Goal: Information Seeking & Learning: Learn about a topic

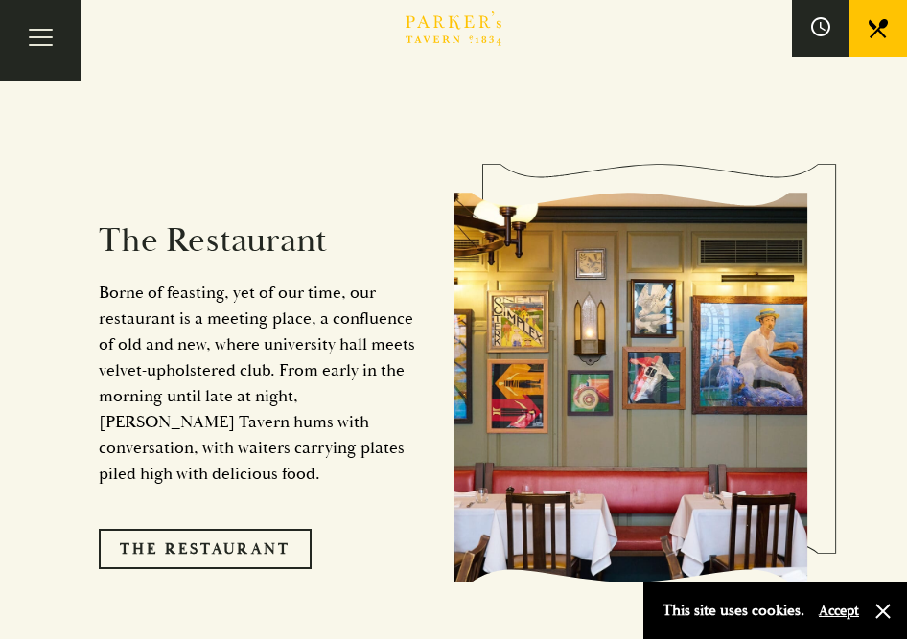
scroll to position [1474, 0]
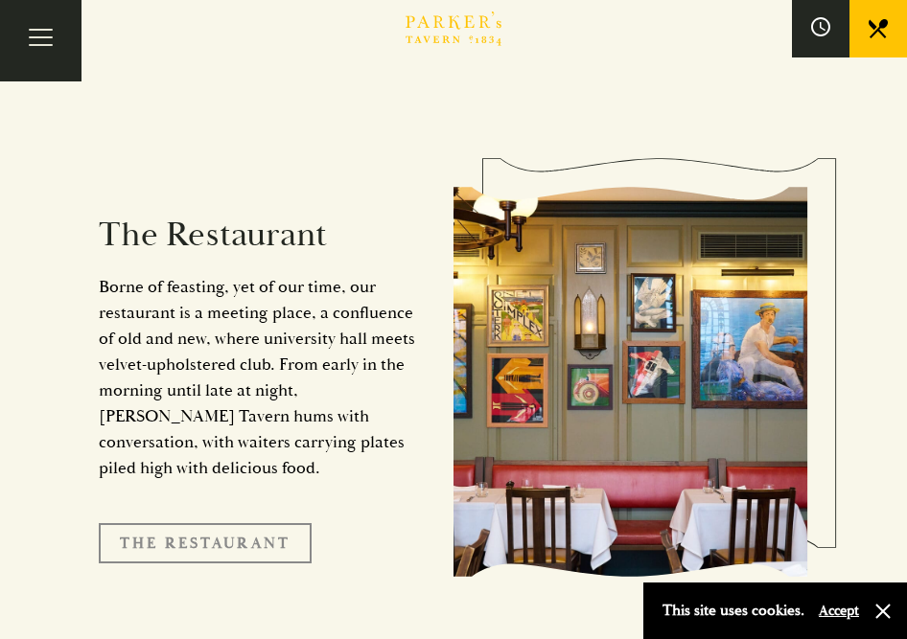
click at [231, 523] on link "The Restaurant" at bounding box center [205, 543] width 213 height 40
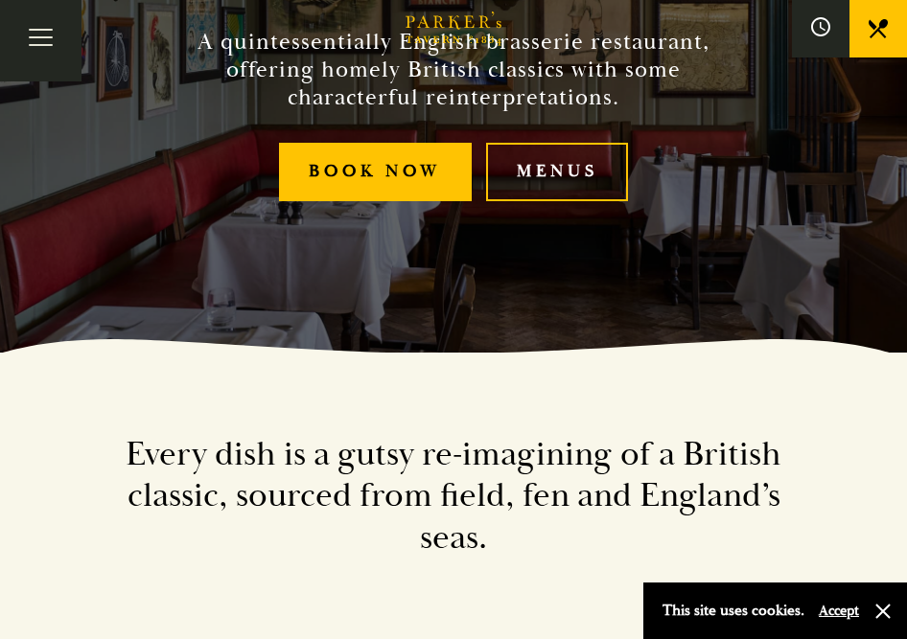
scroll to position [322, 0]
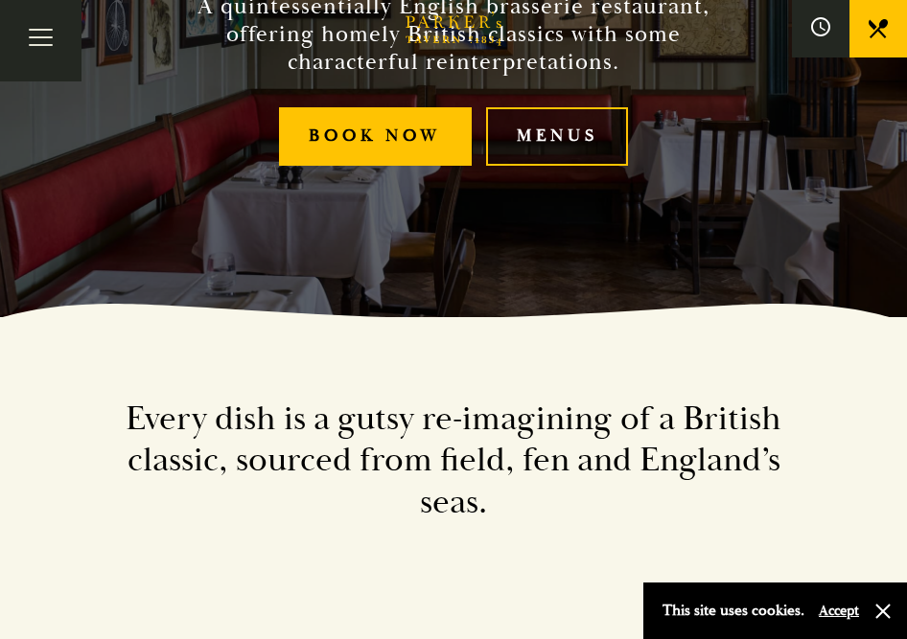
click at [568, 143] on link "Menus" at bounding box center [557, 136] width 142 height 58
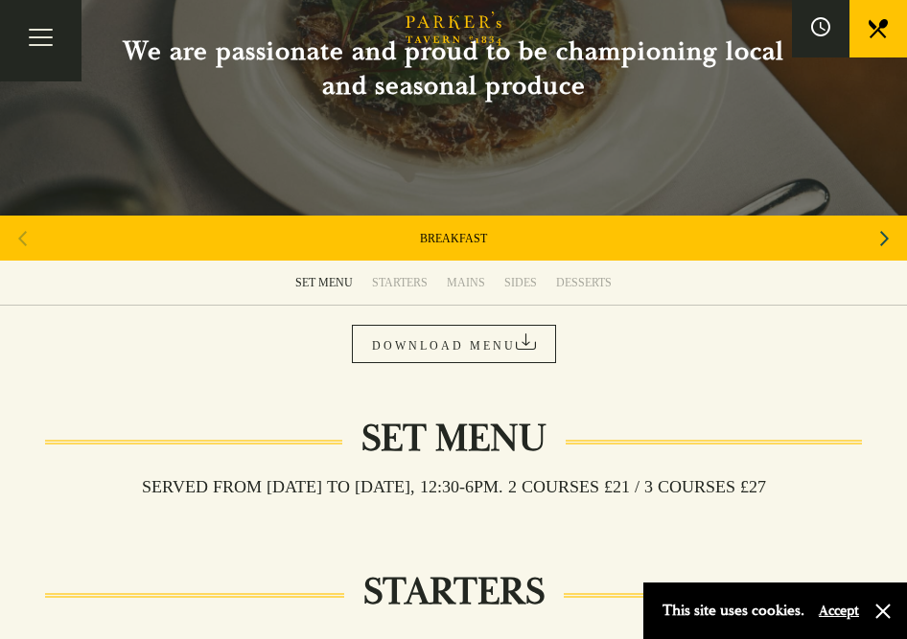
scroll to position [153, 0]
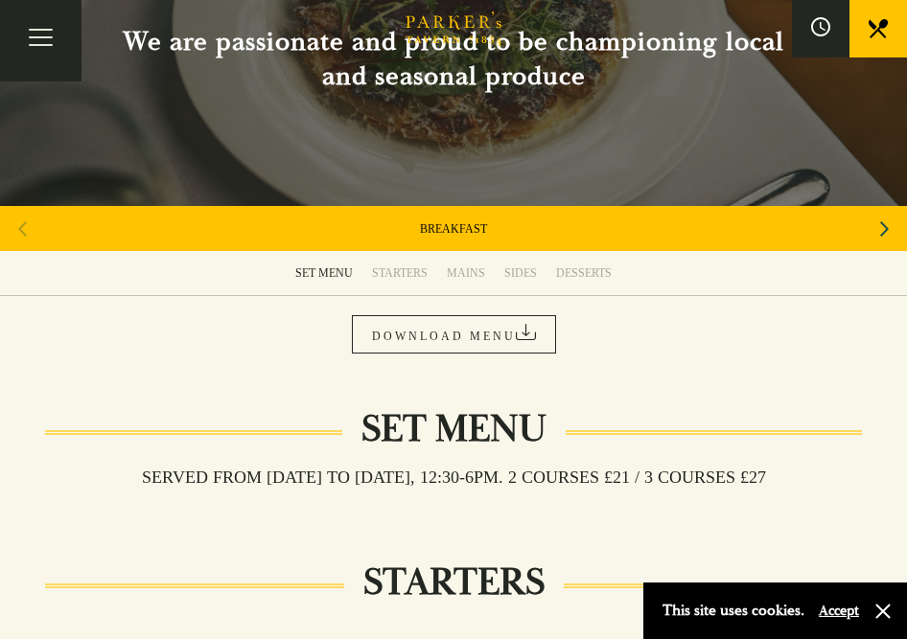
click at [466, 271] on div "MAINS" at bounding box center [466, 272] width 38 height 15
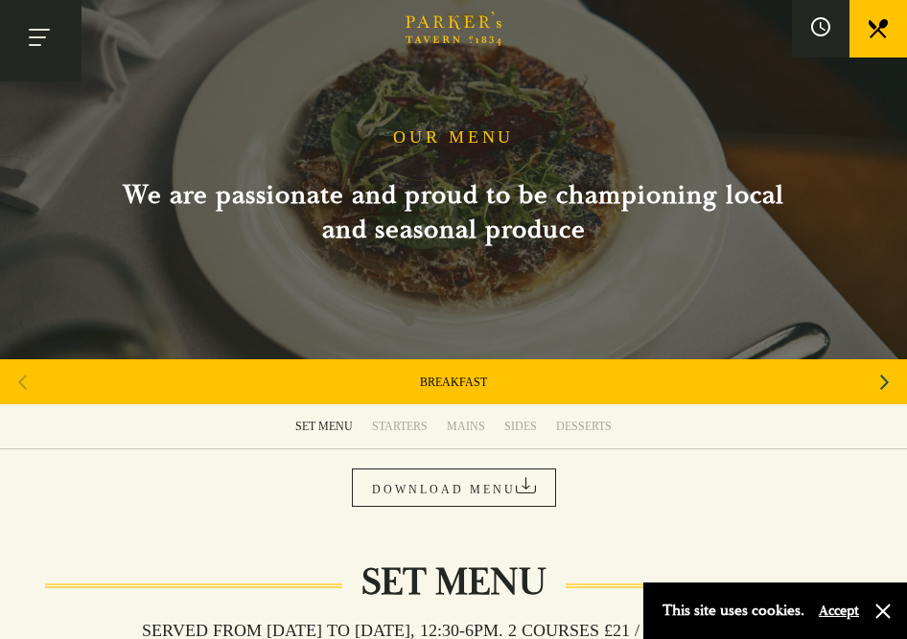
click at [36, 56] on button "Toggle navigation" at bounding box center [40, 40] width 81 height 81
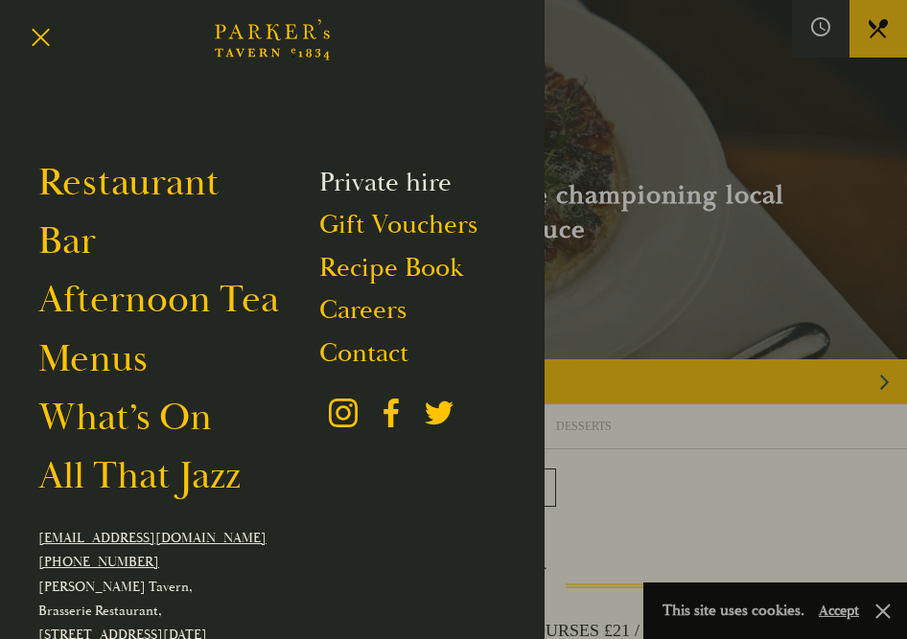
click at [372, 178] on link "Private hire" at bounding box center [385, 183] width 132 height 34
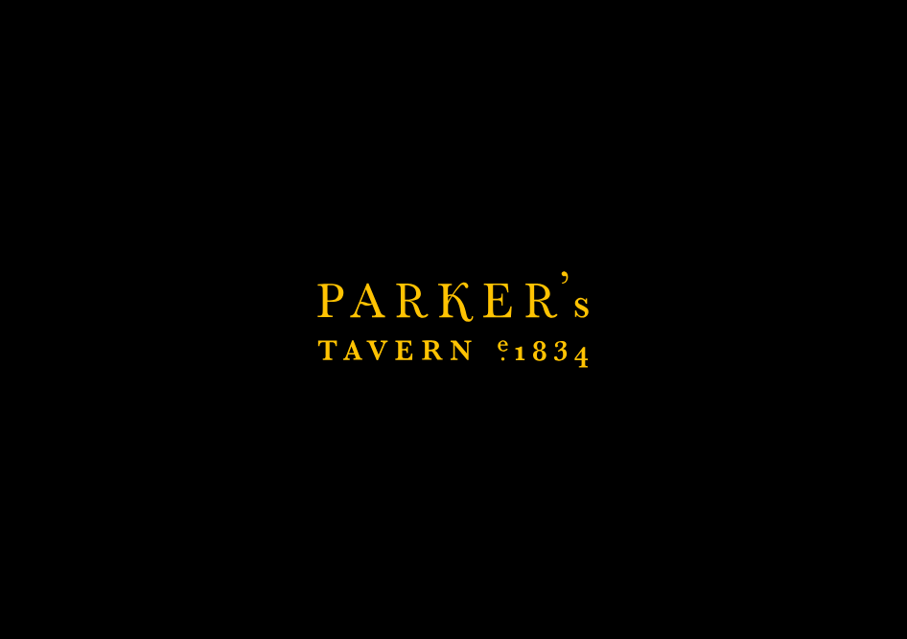
scroll to position [153, 0]
